Goal: Complete application form: Complete application form

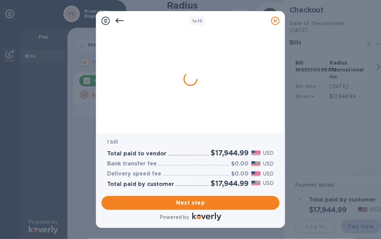
checkbox input "false"
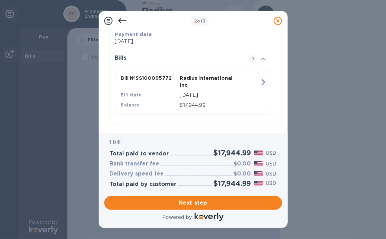
scroll to position [144, 0]
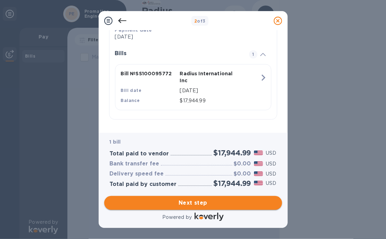
click at [191, 203] on span "Next step" at bounding box center [193, 203] width 167 height 8
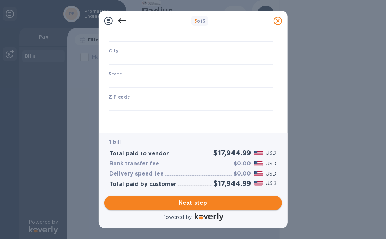
scroll to position [98, 0]
type input "[GEOGRAPHIC_DATA]"
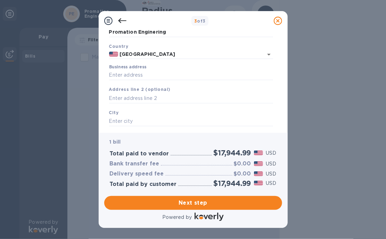
scroll to position [0, 0]
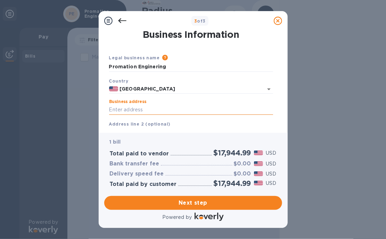
click at [114, 109] on input "Business address" at bounding box center [191, 110] width 164 height 10
type input "[STREET_ADDRESS]"
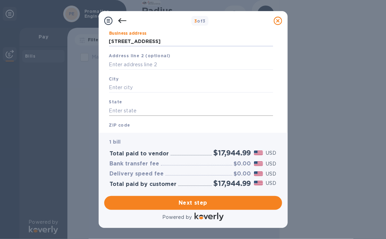
scroll to position [69, 0]
click at [120, 88] on input "text" at bounding box center [191, 87] width 164 height 10
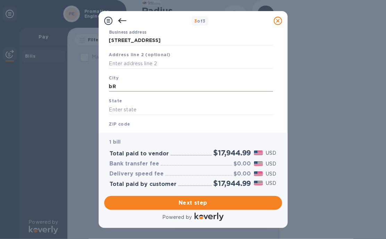
type input "b"
type input "[GEOGRAPHIC_DATA]"
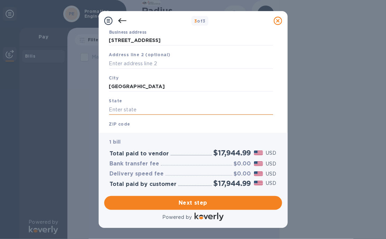
click at [114, 113] on input "text" at bounding box center [191, 110] width 164 height 10
type input "FL"
click at [117, 122] on div "ZIP code" at bounding box center [190, 129] width 169 height 23
click at [116, 125] on b "ZIP code" at bounding box center [119, 124] width 21 height 5
drag, startPoint x: 111, startPoint y: 120, endPoint x: 123, endPoint y: 130, distance: 15.3
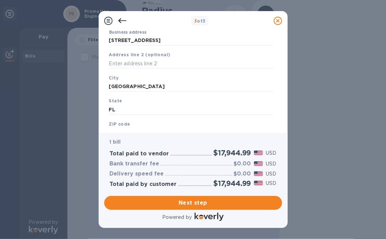
click at [111, 120] on div "ZIP code" at bounding box center [190, 129] width 169 height 23
click at [116, 127] on b "ZIP code" at bounding box center [119, 124] width 21 height 5
click at [116, 123] on b "ZIP code" at bounding box center [119, 124] width 21 height 5
click at [115, 123] on b "ZIP code" at bounding box center [119, 124] width 21 height 5
click at [142, 124] on div "ZIP code" at bounding box center [190, 129] width 169 height 23
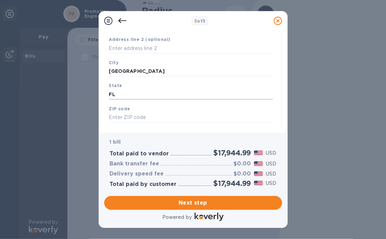
scroll to position [98, 0]
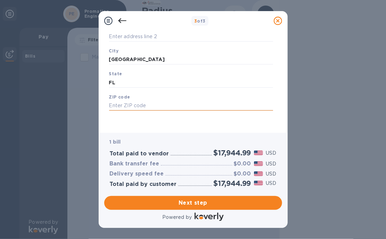
click at [118, 106] on input "text" at bounding box center [191, 106] width 164 height 10
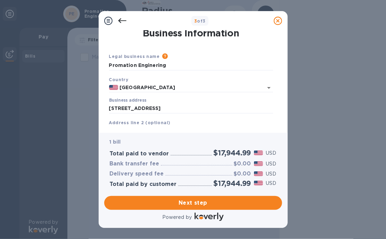
scroll to position [0, 0]
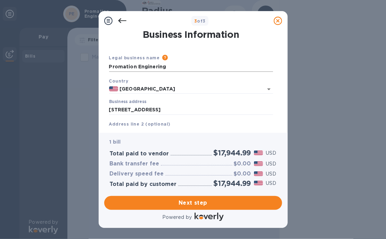
type input "34604"
click at [164, 66] on input "Promation Enginering" at bounding box center [191, 67] width 164 height 10
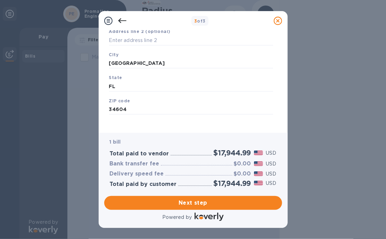
scroll to position [98, 0]
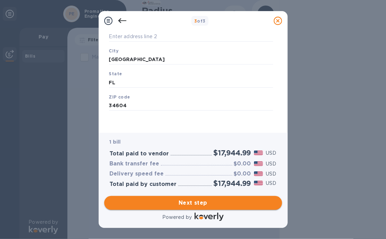
type input "Promation Enginering, Inc"
click at [182, 201] on span "Next step" at bounding box center [193, 203] width 167 height 8
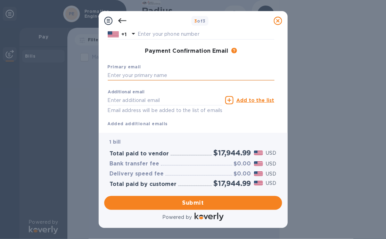
click at [112, 75] on input "text" at bounding box center [191, 75] width 167 height 10
click at [125, 77] on input "[PERSON_NAME]" at bounding box center [191, 75] width 167 height 10
click at [156, 76] on input "[PERSON_NAME].[PERSON_NAME]" at bounding box center [191, 75] width 167 height 10
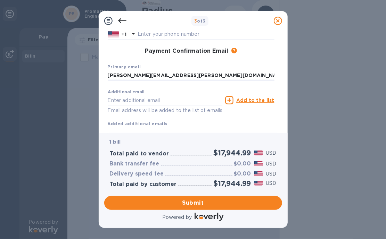
scroll to position [117, 0]
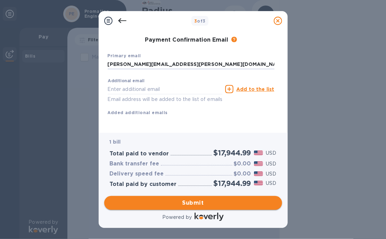
type input "[PERSON_NAME][EMAIL_ADDRESS][PERSON_NAME][DOMAIN_NAME]"
click at [193, 204] on span "Submit" at bounding box center [193, 203] width 167 height 8
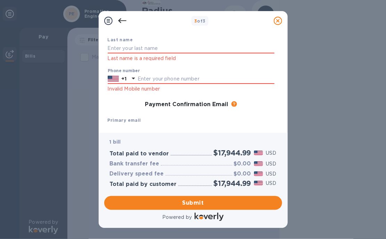
scroll to position [0, 0]
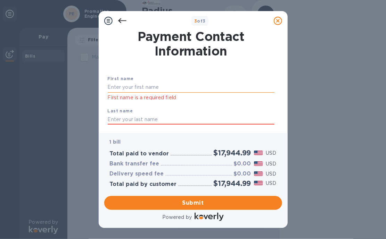
click at [114, 87] on input "text" at bounding box center [191, 87] width 167 height 10
type input "[PERSON_NAME]"
type input "Pemberton"
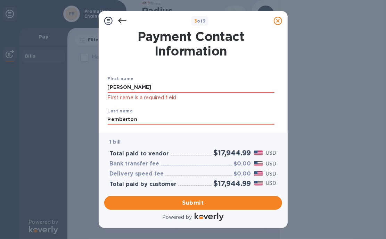
type input "3528484012"
type input "[PERSON_NAME][EMAIL_ADDRESS][PERSON_NAME][DOMAIN_NAME]"
click at [140, 89] on input "[PERSON_NAME]" at bounding box center [191, 87] width 167 height 10
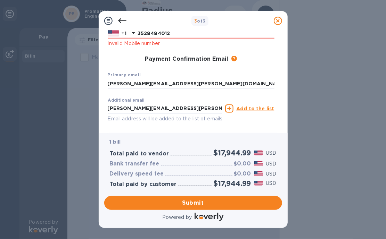
scroll to position [75, 0]
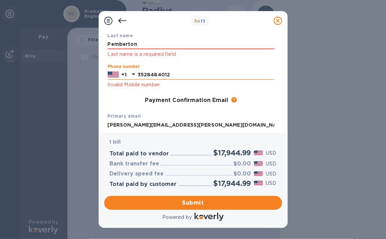
drag, startPoint x: 172, startPoint y: 75, endPoint x: 134, endPoint y: 77, distance: 37.9
click at [134, 77] on div "[PHONE_NUMBER]" at bounding box center [191, 75] width 167 height 10
type input "3525448436"
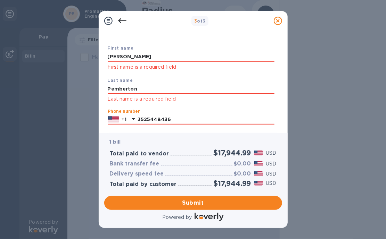
scroll to position [6, 0]
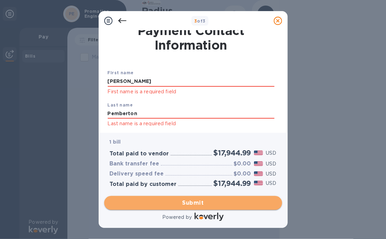
click at [194, 202] on span "Submit" at bounding box center [193, 203] width 167 height 8
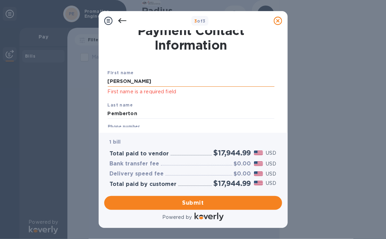
click at [126, 83] on input "[PERSON_NAME]" at bounding box center [191, 81] width 167 height 10
drag, startPoint x: 119, startPoint y: 83, endPoint x: 81, endPoint y: 82, distance: 38.6
click at [82, 82] on div "3 of 3 Payment Contact Information First name [PERSON_NAME] First name is a req…" at bounding box center [193, 119] width 386 height 239
type input "[PERSON_NAME]"
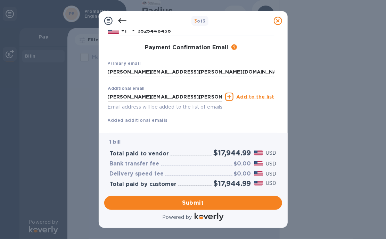
scroll to position [127, 0]
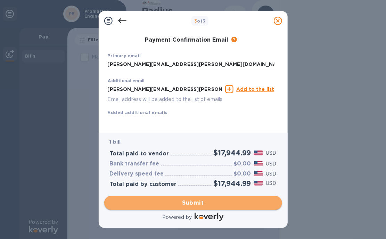
click at [172, 200] on span "Submit" at bounding box center [193, 203] width 167 height 8
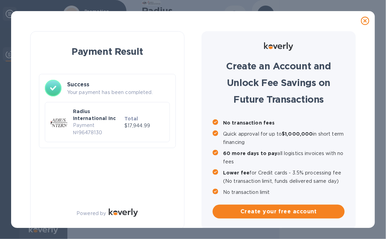
scroll to position [0, 0]
